Goal: Check status

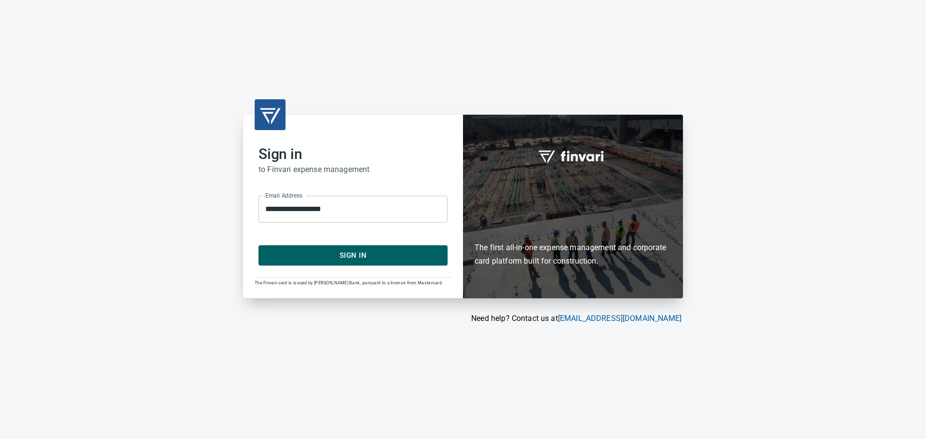
click at [326, 263] on button "Sign In" at bounding box center [352, 255] width 189 height 20
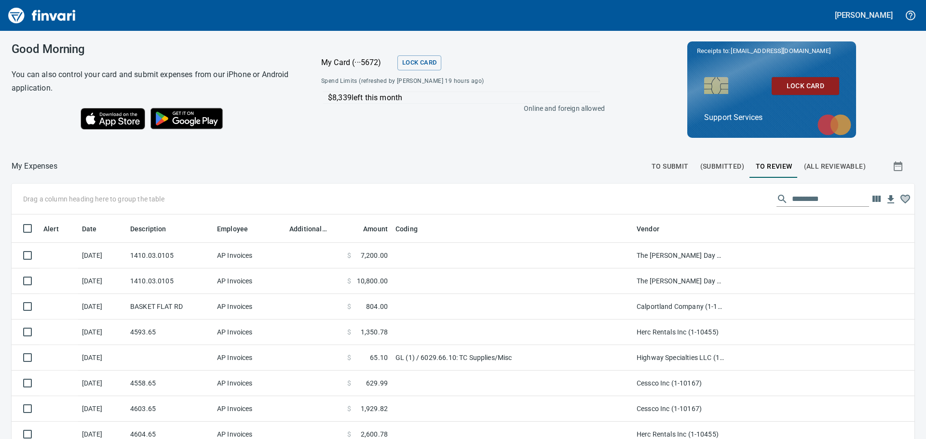
scroll to position [326, 881]
click at [759, 166] on span "To Review" at bounding box center [774, 167] width 37 height 12
